Goal: Task Accomplishment & Management: Complete application form

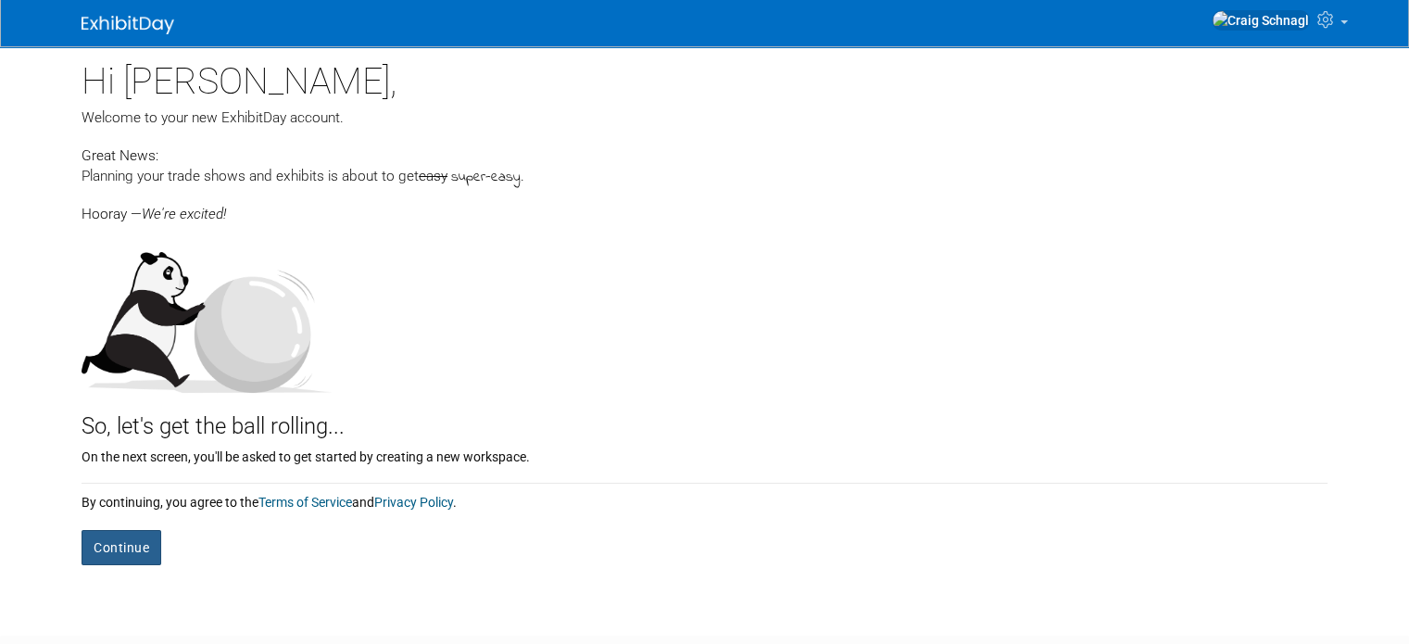
click at [100, 540] on button "Continue" at bounding box center [121, 547] width 80 height 35
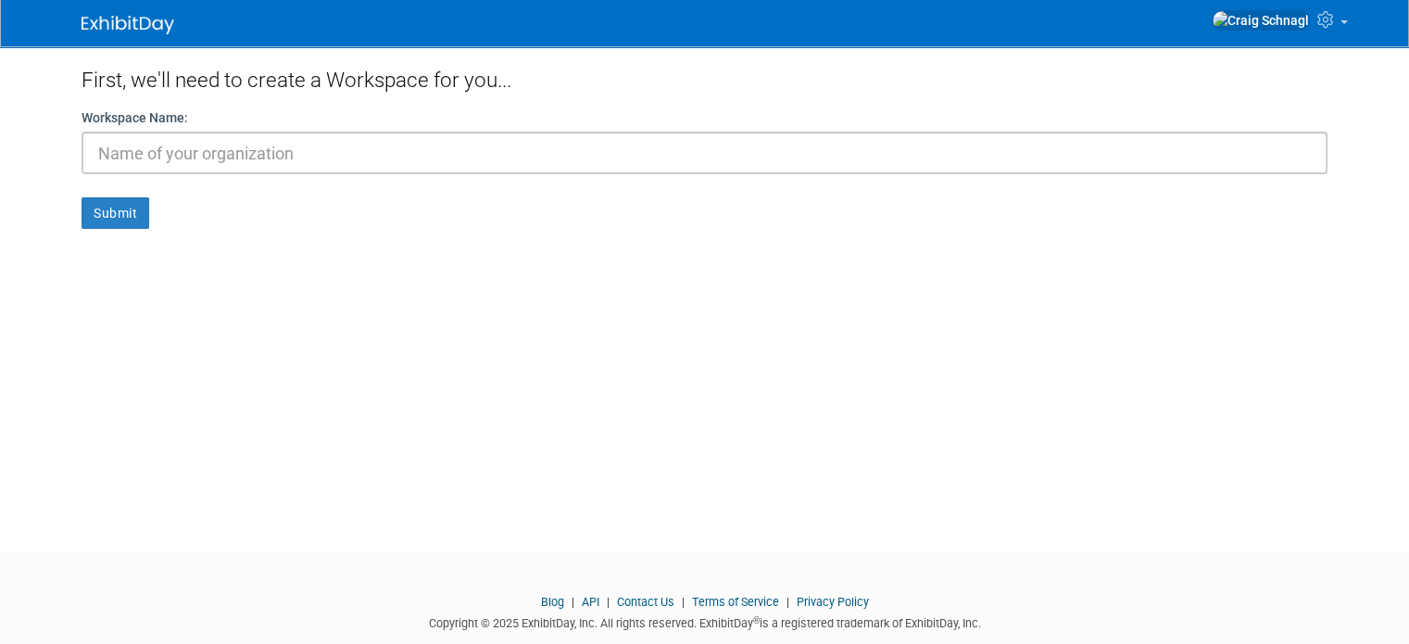
click at [174, 155] on input "text" at bounding box center [704, 153] width 1246 height 43
type input "S.A."
click at [92, 207] on button "Submit" at bounding box center [115, 212] width 68 height 31
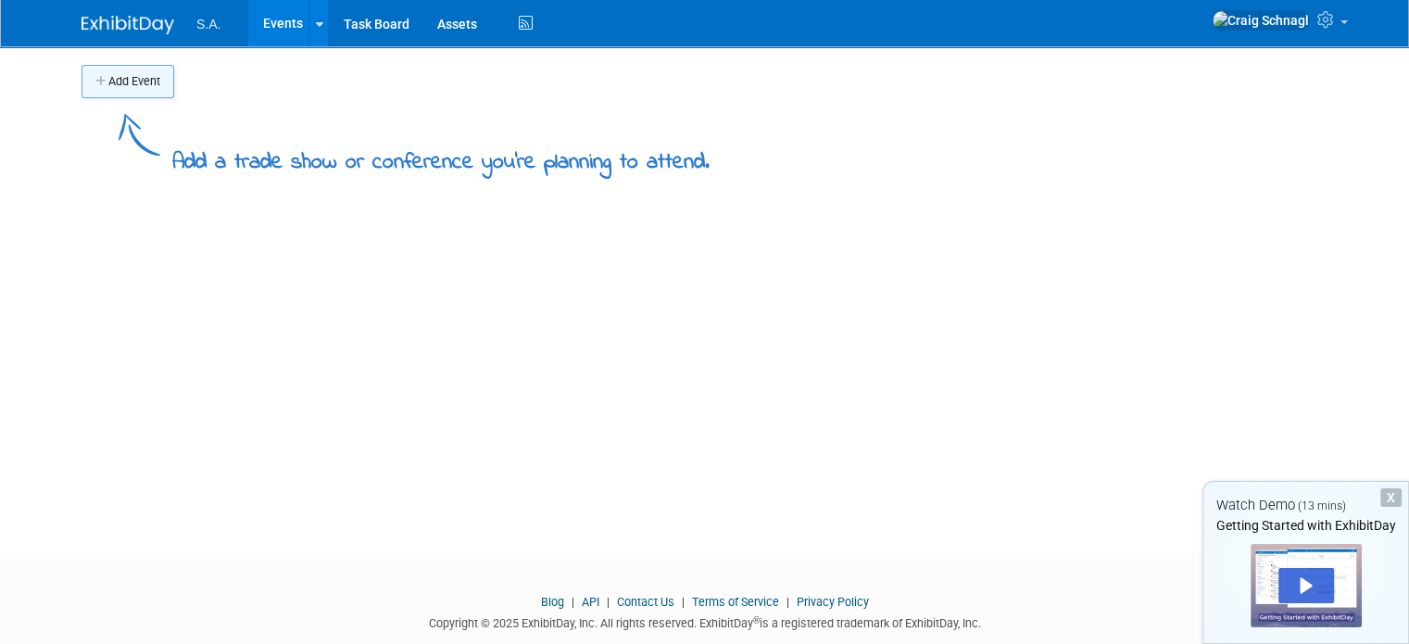
click at [129, 82] on button "Add Event" at bounding box center [127, 81] width 93 height 33
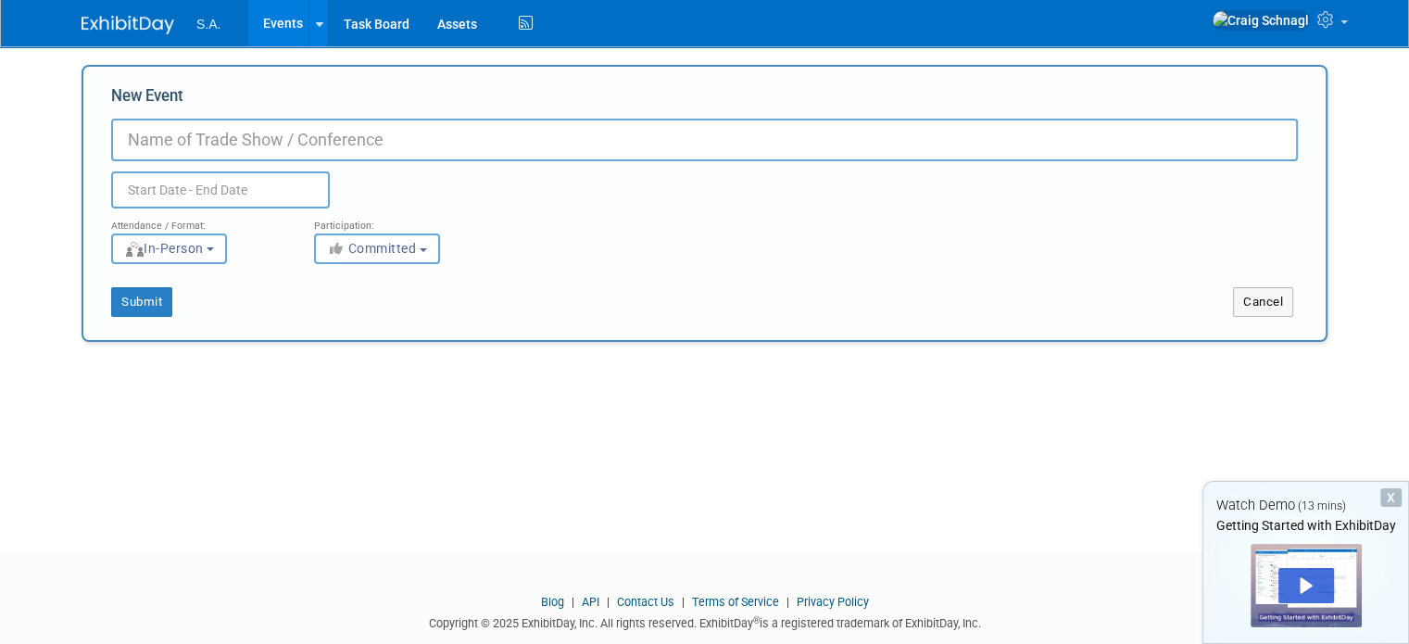
click at [148, 134] on input "New Event" at bounding box center [704, 140] width 1186 height 43
type input "Toro day 1"
click at [131, 307] on button "Submit" at bounding box center [141, 302] width 61 height 30
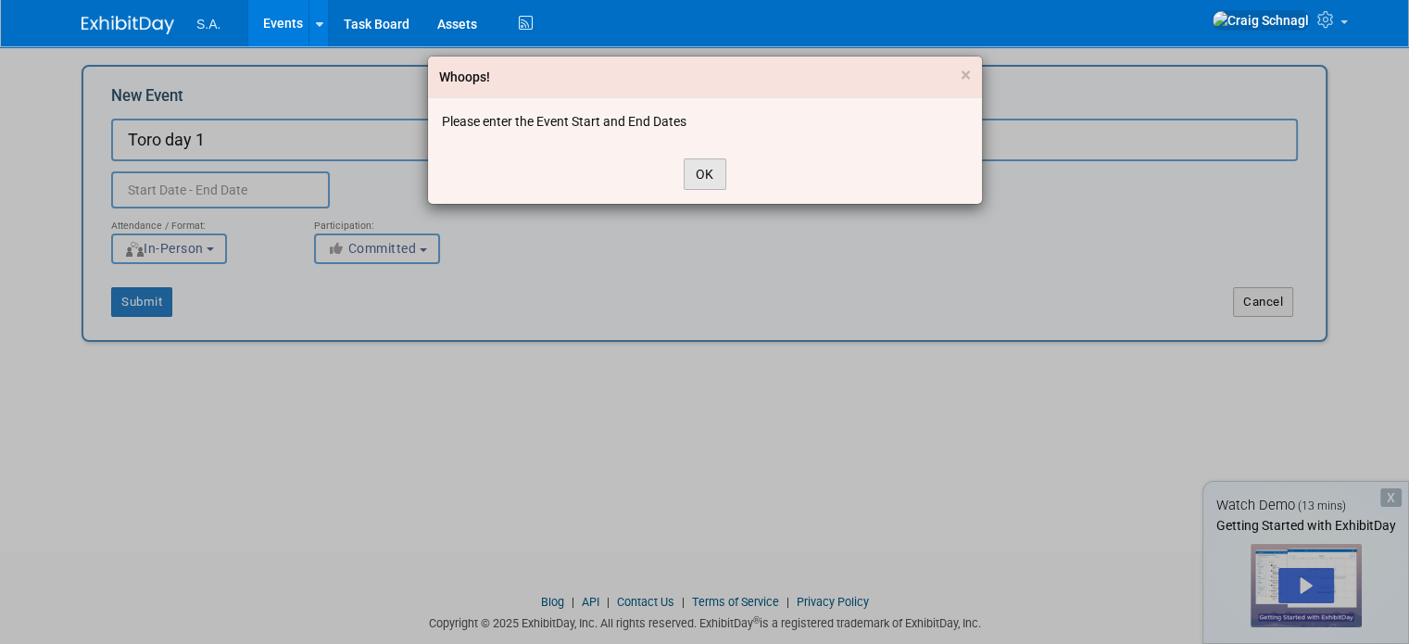
click at [706, 174] on button "OK" at bounding box center [704, 173] width 43 height 31
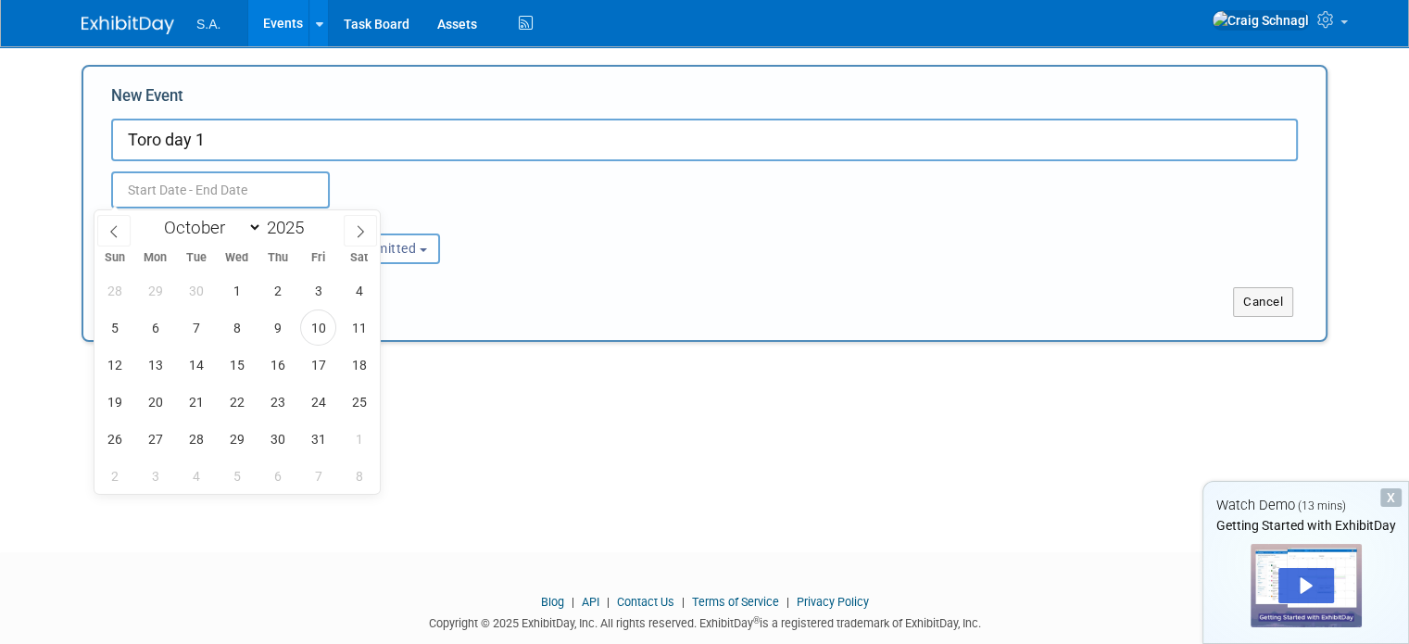
click at [155, 182] on input "text" at bounding box center [220, 189] width 219 height 37
click at [330, 363] on span "17" at bounding box center [318, 364] width 36 height 36
click at [323, 366] on span "17" at bounding box center [318, 364] width 36 height 36
type input "[DATE] to [DATE]"
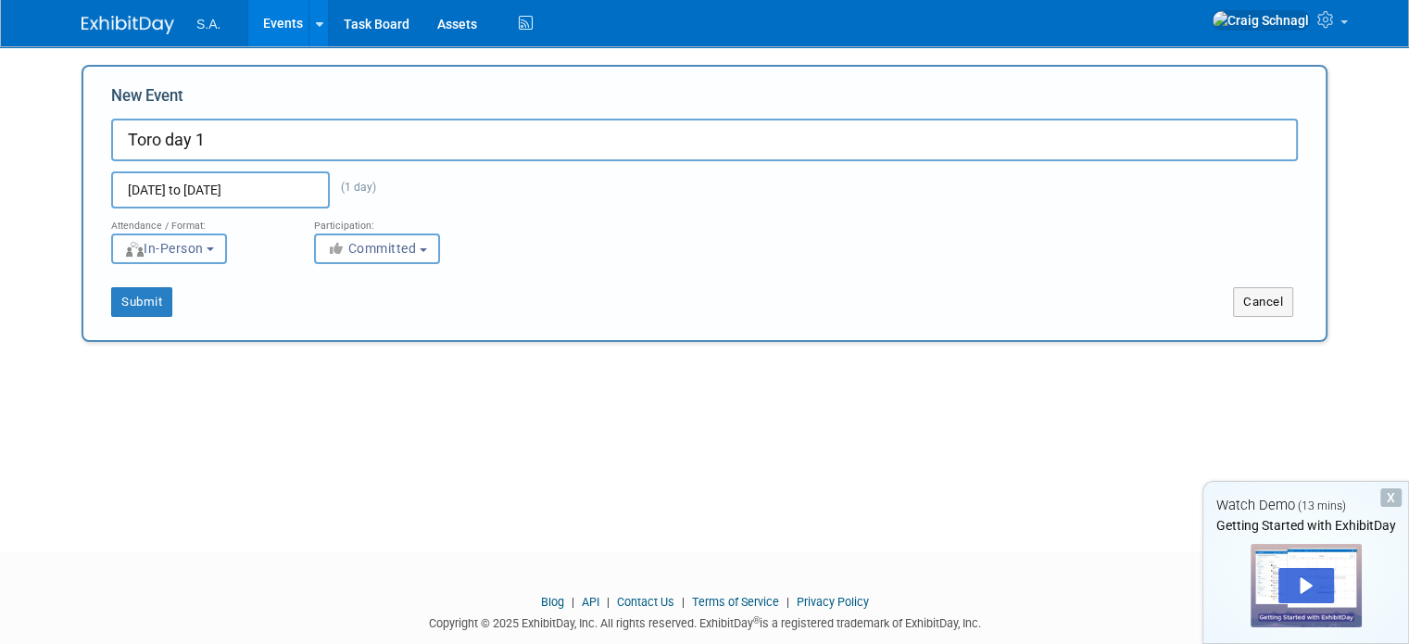
click at [219, 255] on button "In-Person" at bounding box center [169, 248] width 116 height 31
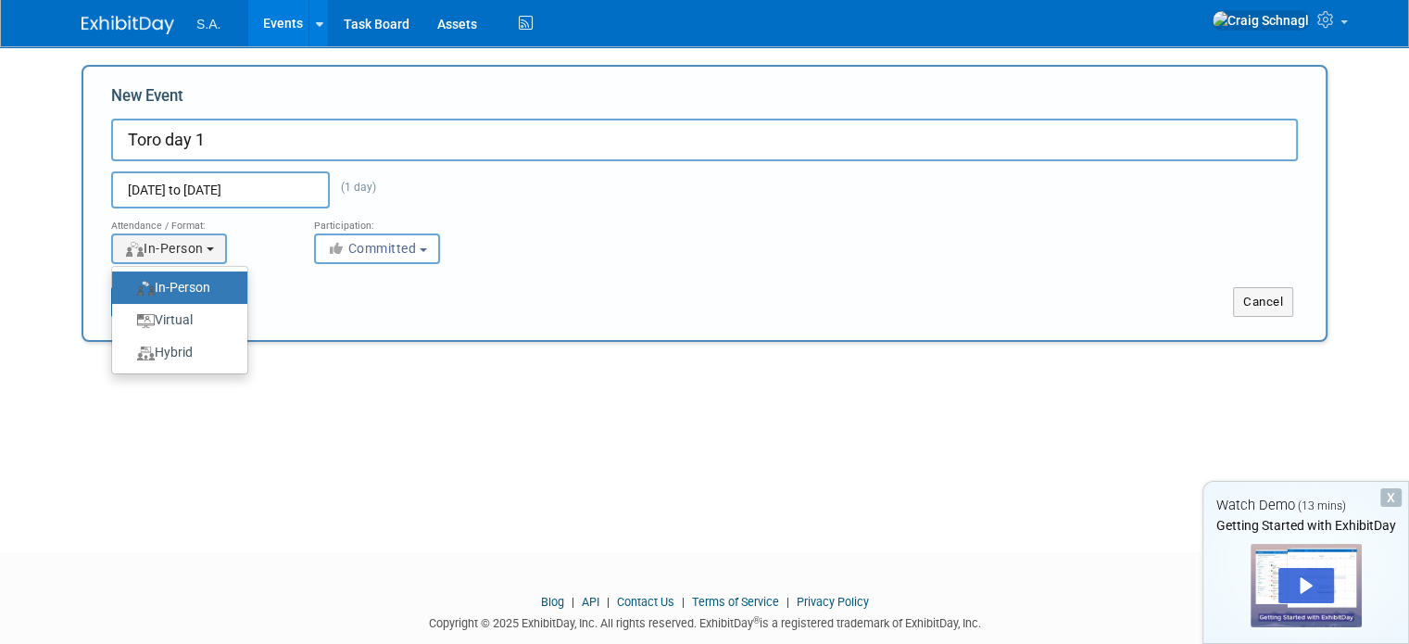
click at [192, 287] on label "In-Person" at bounding box center [174, 287] width 107 height 25
click at [129, 287] on input "In-Person" at bounding box center [123, 288] width 12 height 12
click at [364, 285] on div "Submit Cancel" at bounding box center [704, 290] width 1214 height 53
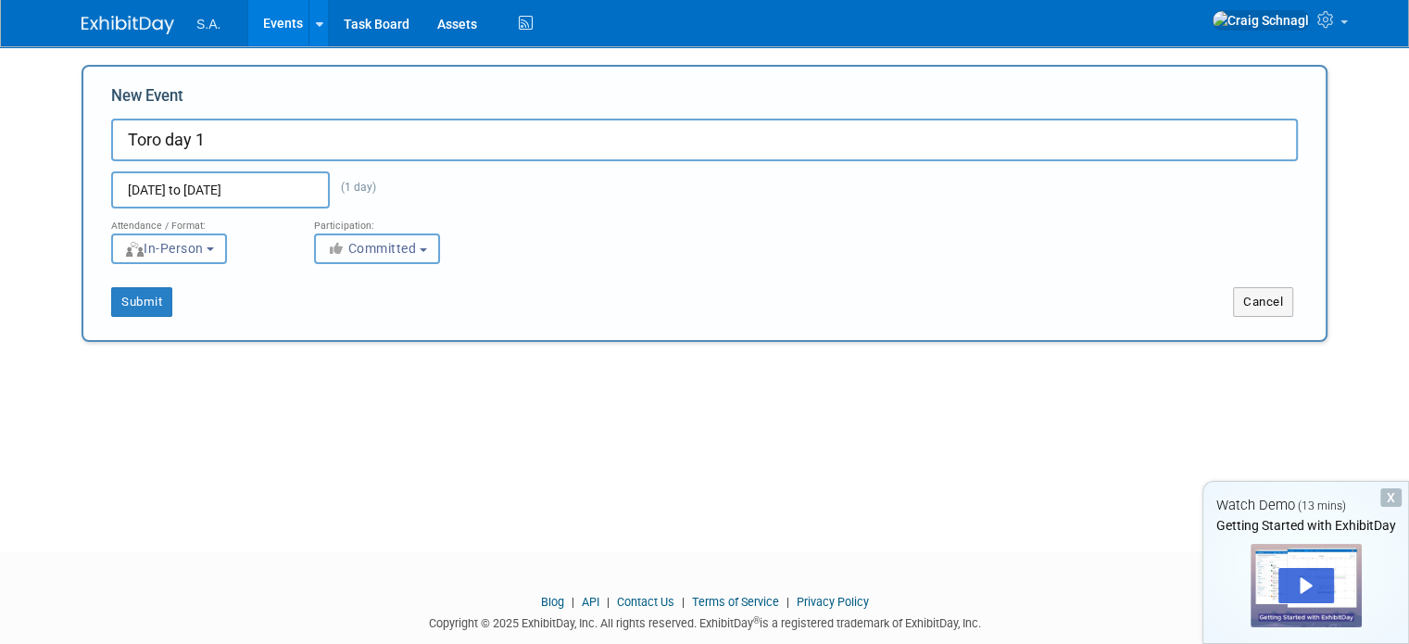
click at [377, 257] on button "Committed" at bounding box center [377, 248] width 126 height 31
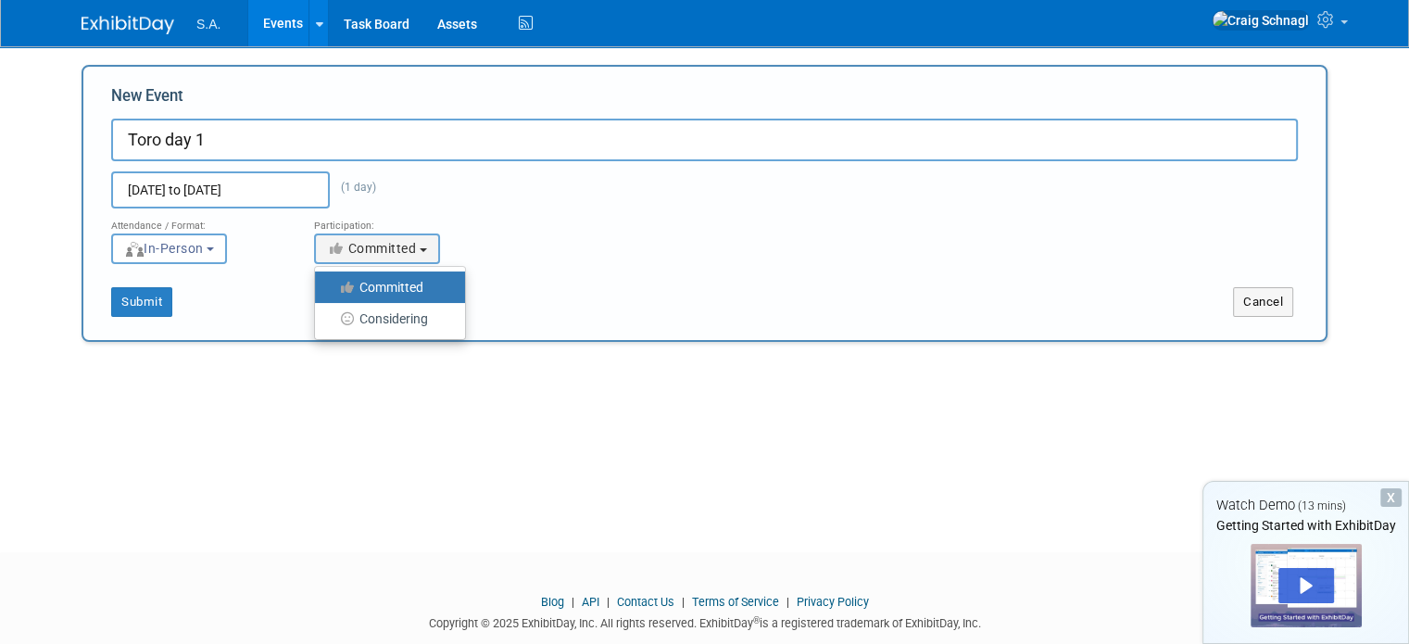
click at [381, 293] on label "Committed" at bounding box center [385, 287] width 122 height 24
click at [332, 293] on input "Committed" at bounding box center [326, 288] width 12 height 12
click at [119, 305] on button "Submit" at bounding box center [141, 302] width 61 height 30
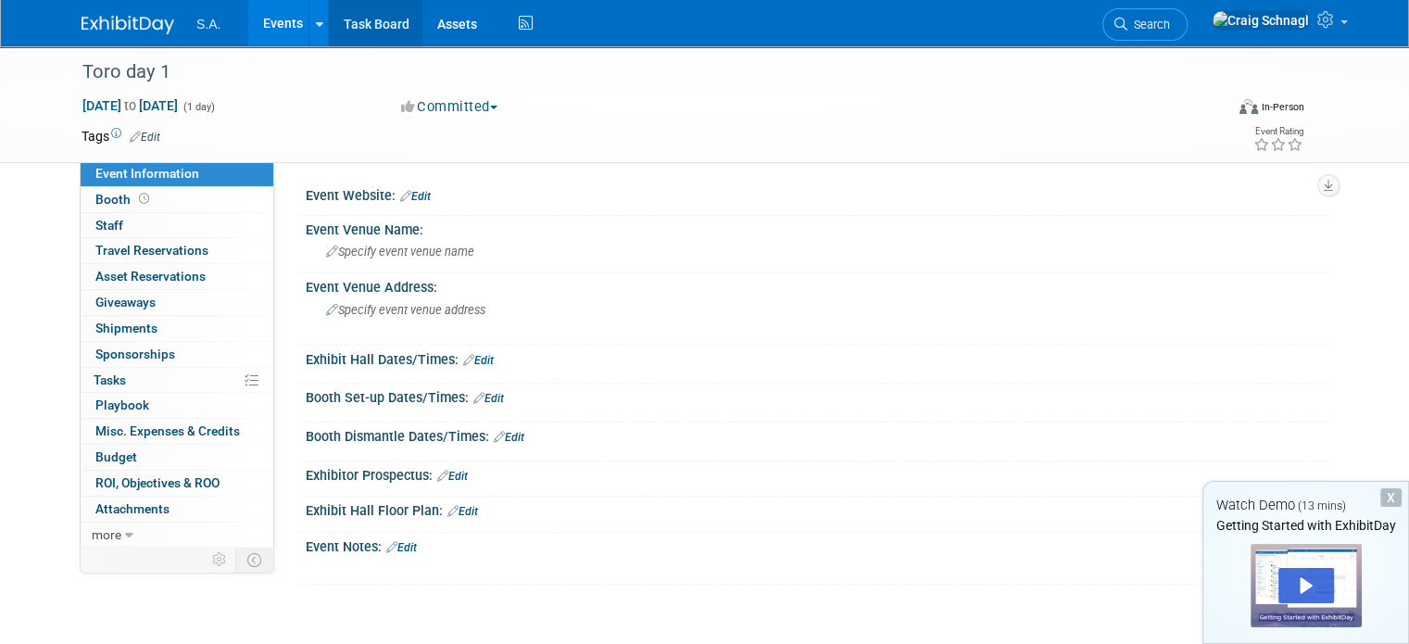
click at [340, 27] on link "Task Board" at bounding box center [376, 23] width 94 height 46
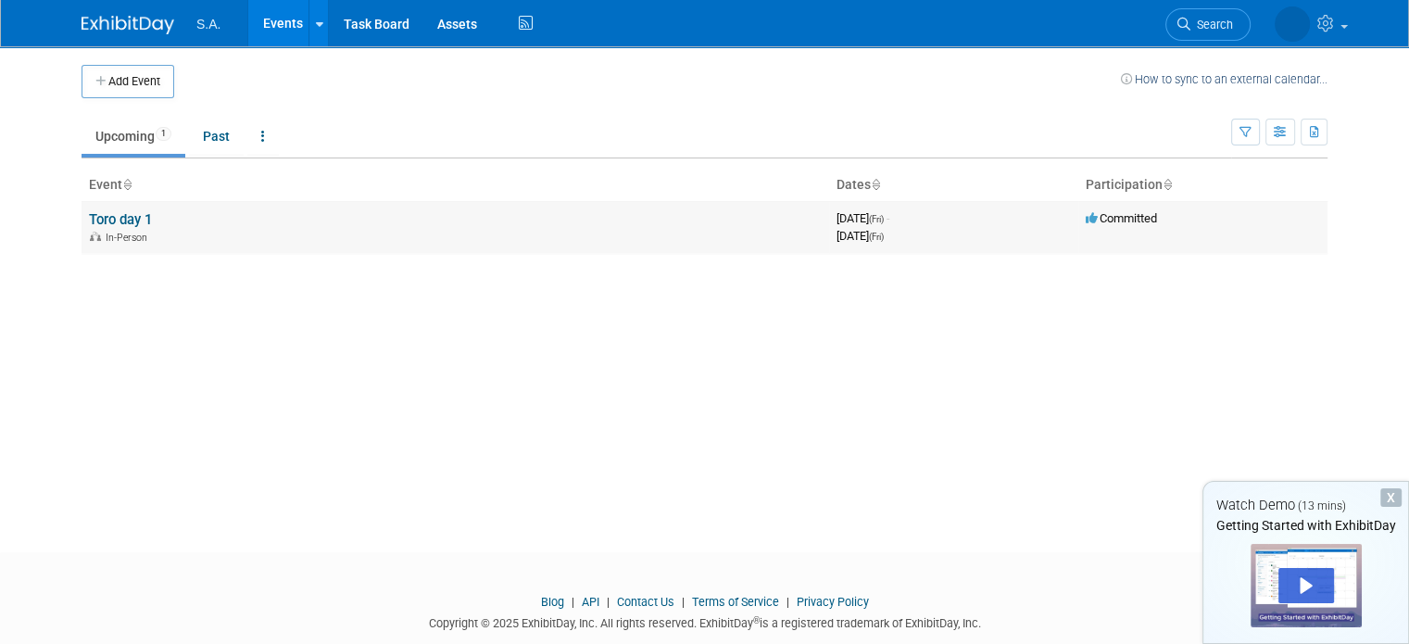
click at [89, 218] on link "Toro day 1" at bounding box center [120, 219] width 63 height 17
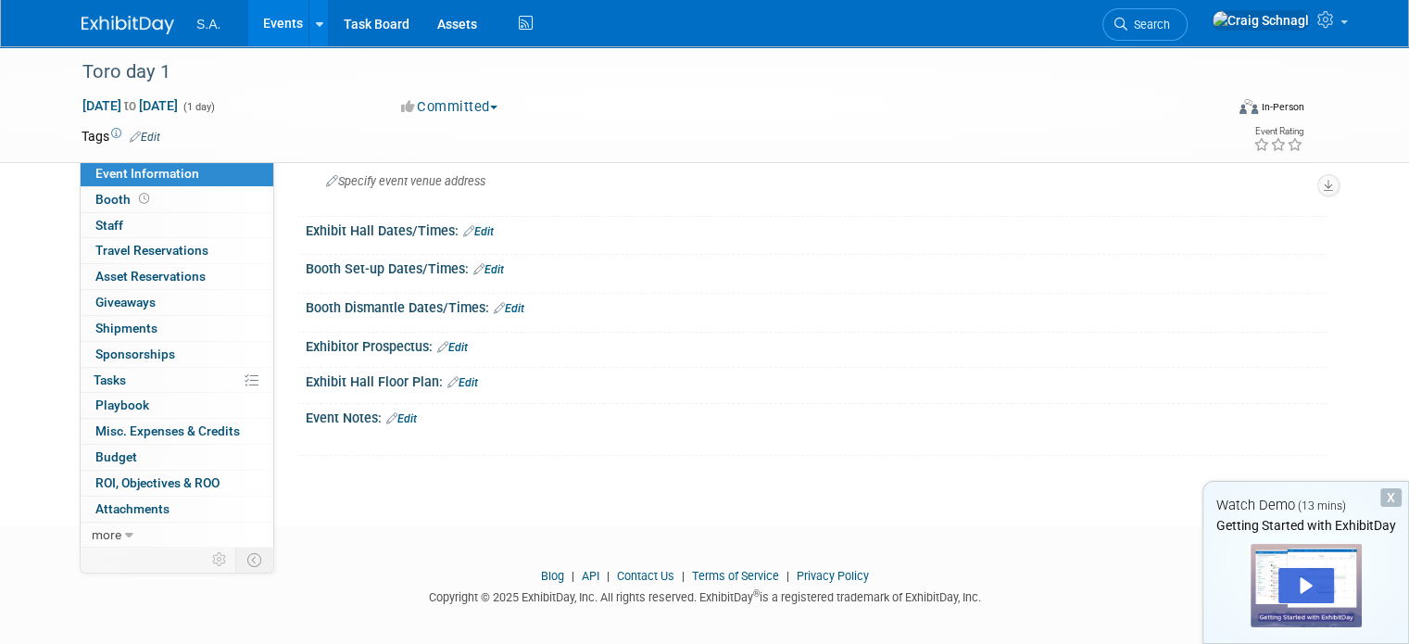
scroll to position [137, 0]
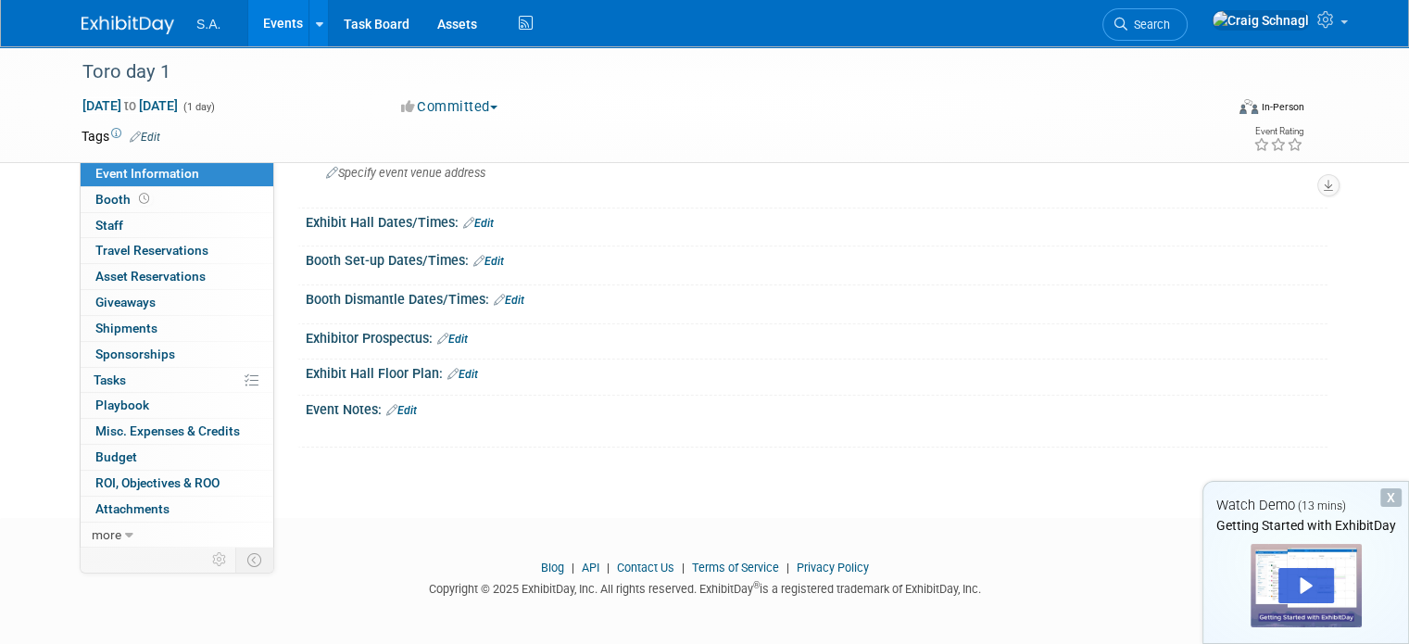
click at [456, 370] on link "Edit" at bounding box center [462, 374] width 31 height 13
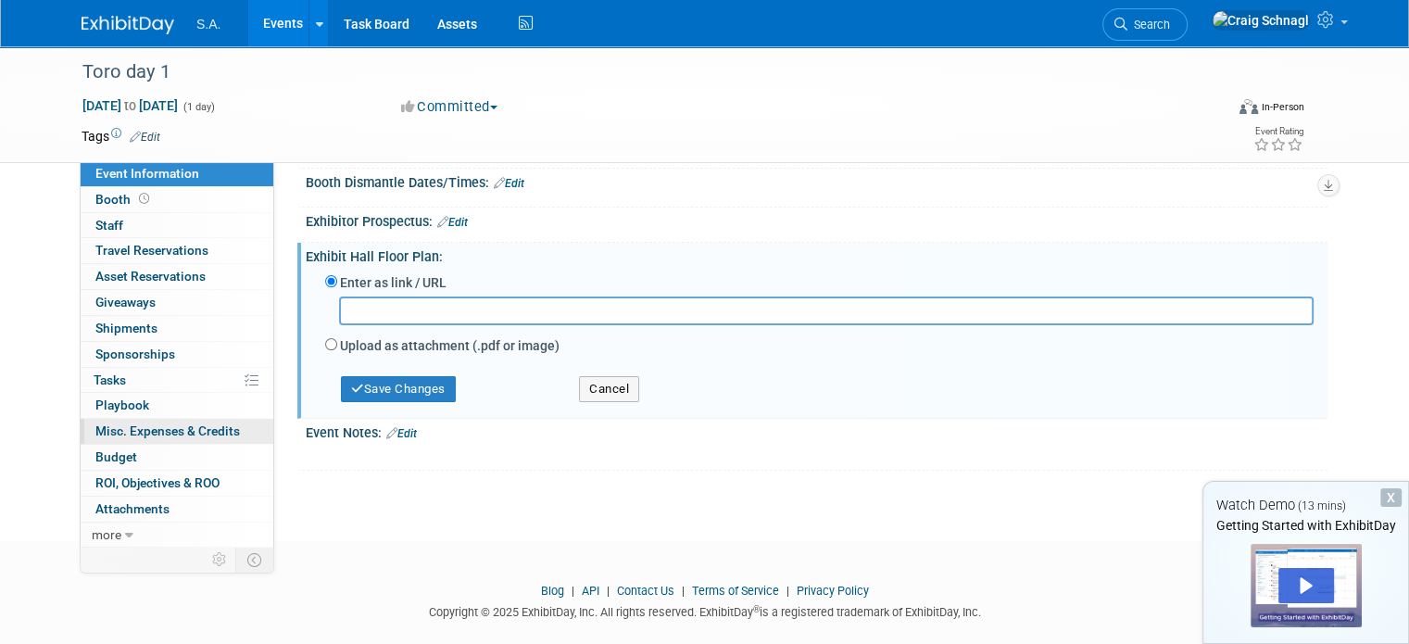
scroll to position [276, 0]
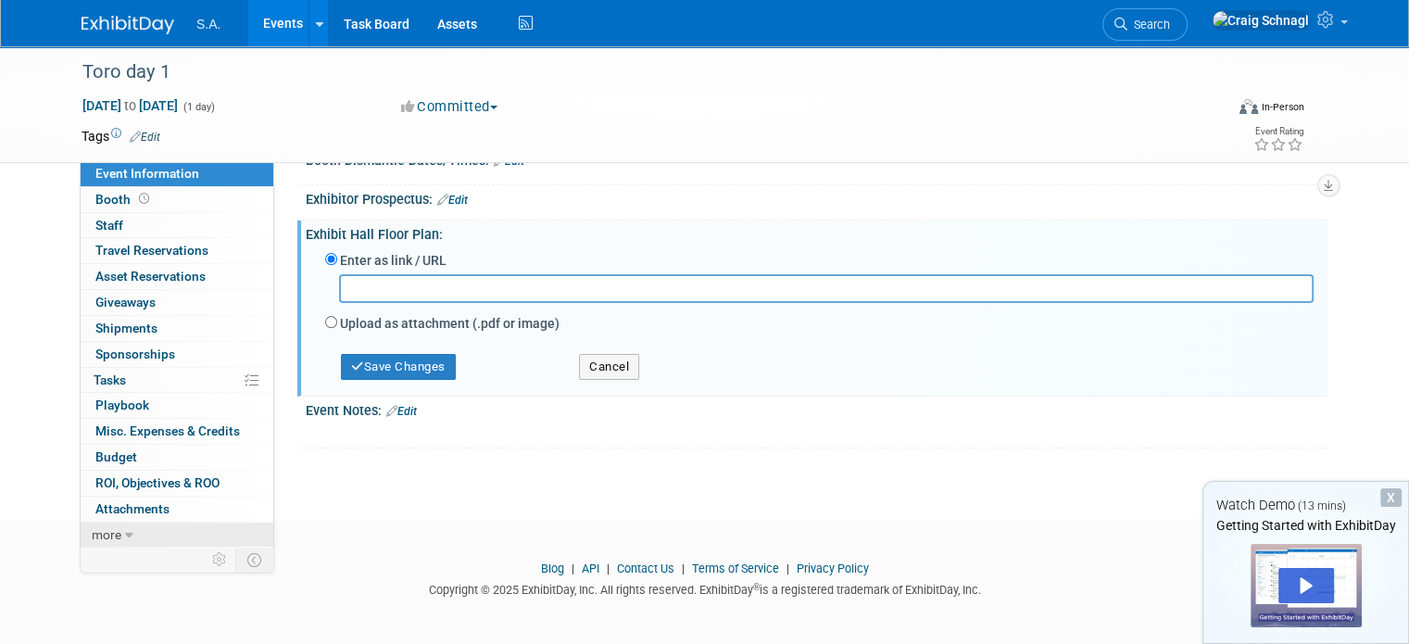
click at [107, 533] on link "more" at bounding box center [177, 534] width 193 height 25
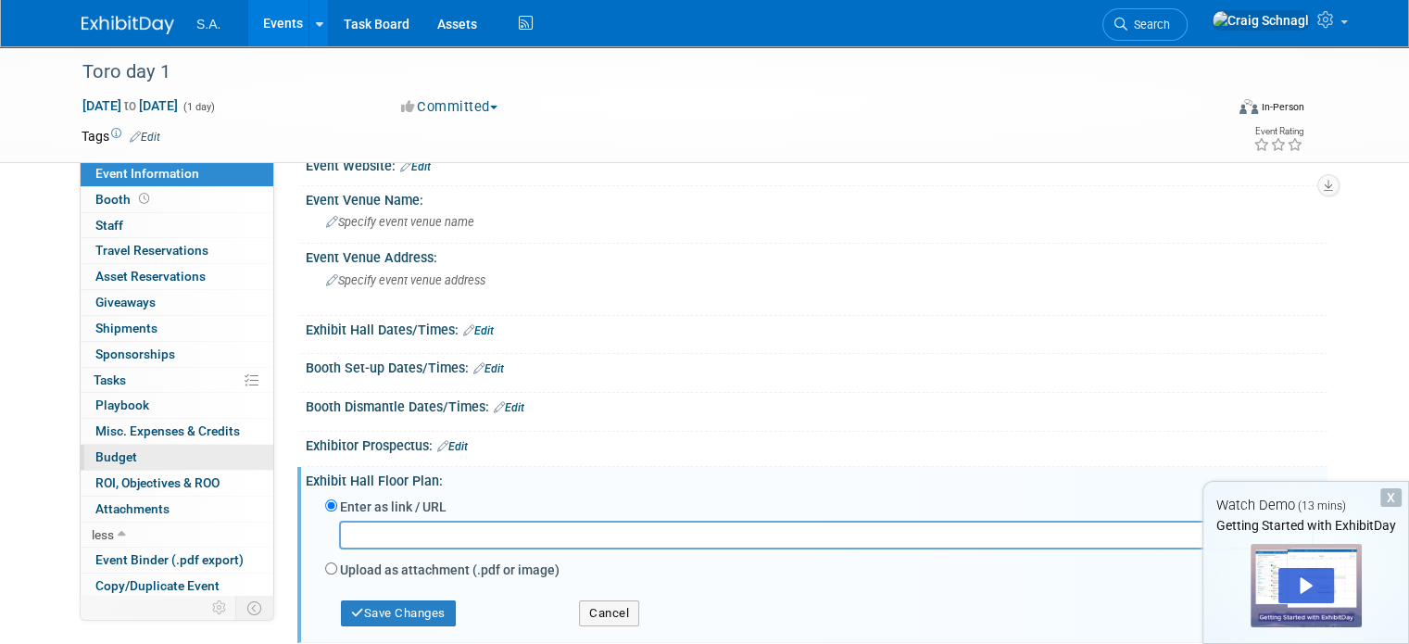
scroll to position [0, 0]
